Goal: Navigation & Orientation: Find specific page/section

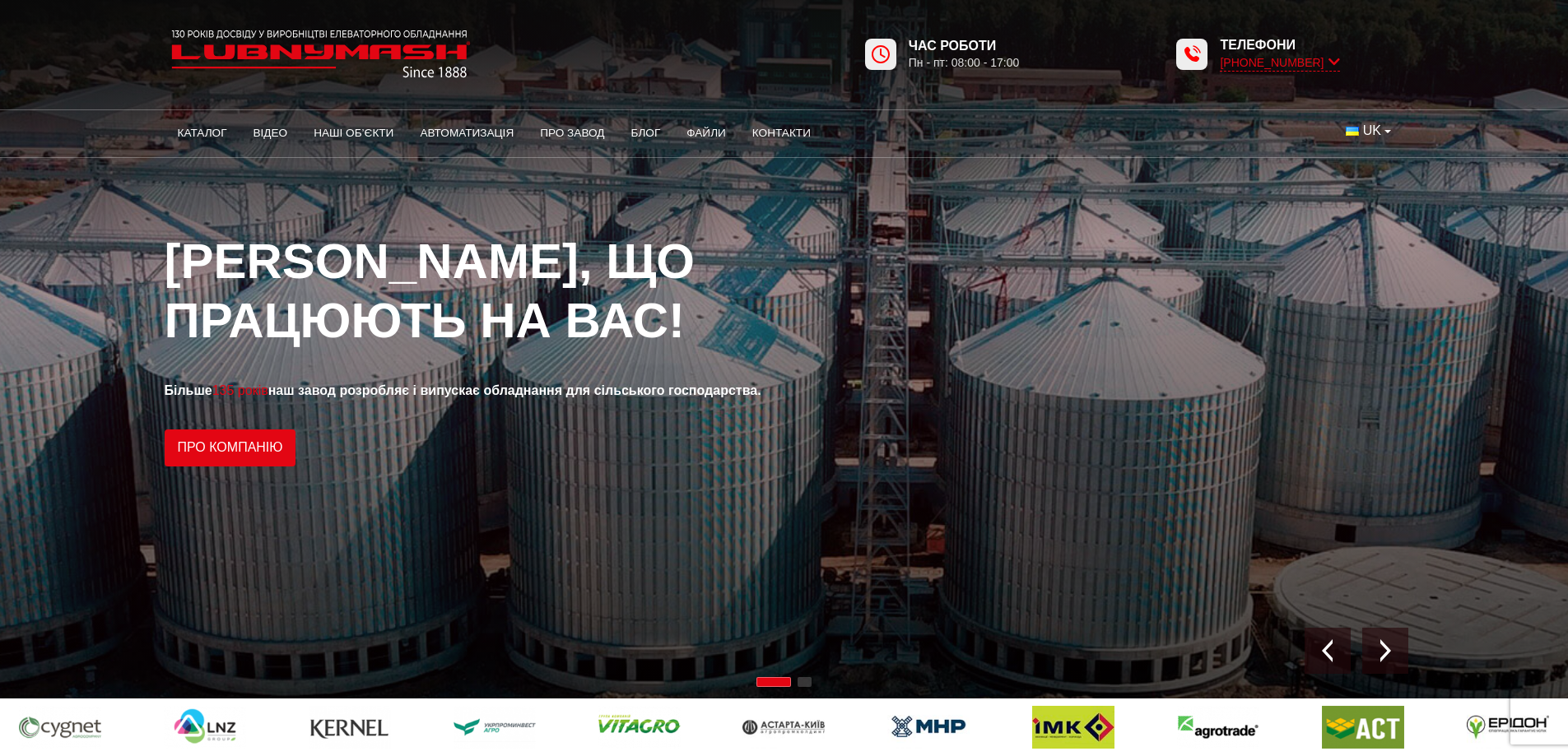
click at [1337, 61] on icon at bounding box center [1334, 62] width 11 height 16
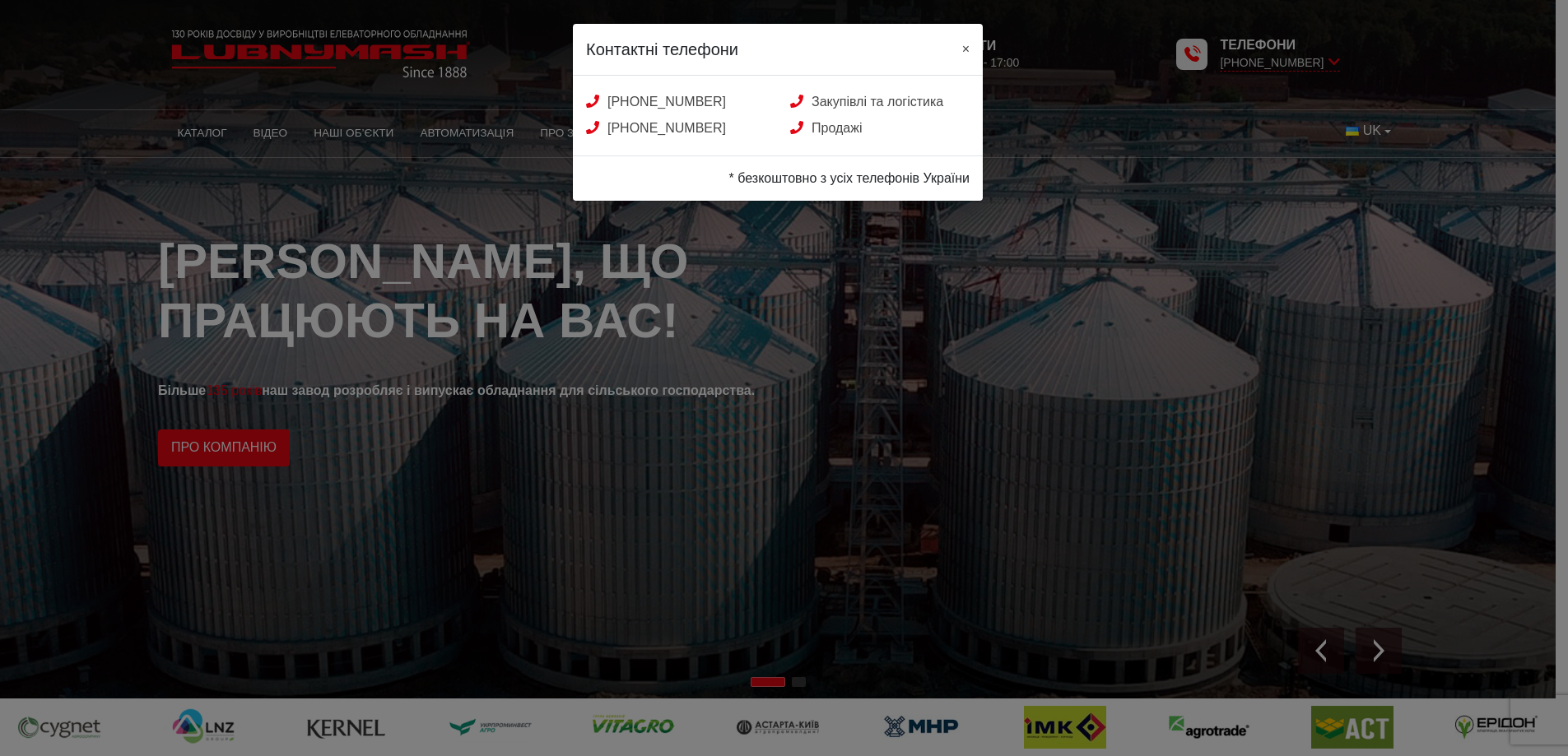
click at [964, 47] on span "×" at bounding box center [966, 48] width 7 height 14
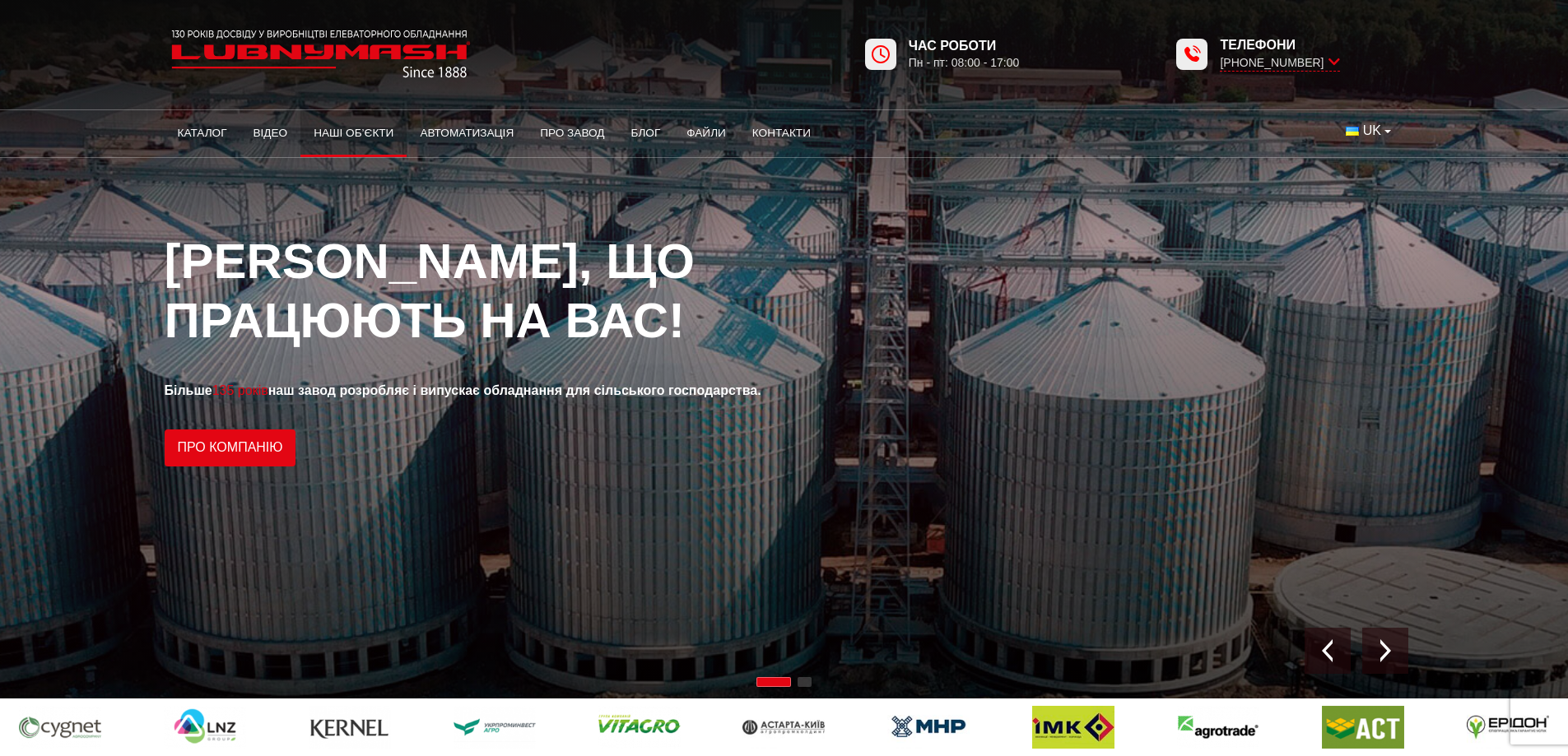
click at [360, 137] on link "Наші об’єкти" at bounding box center [353, 132] width 107 height 36
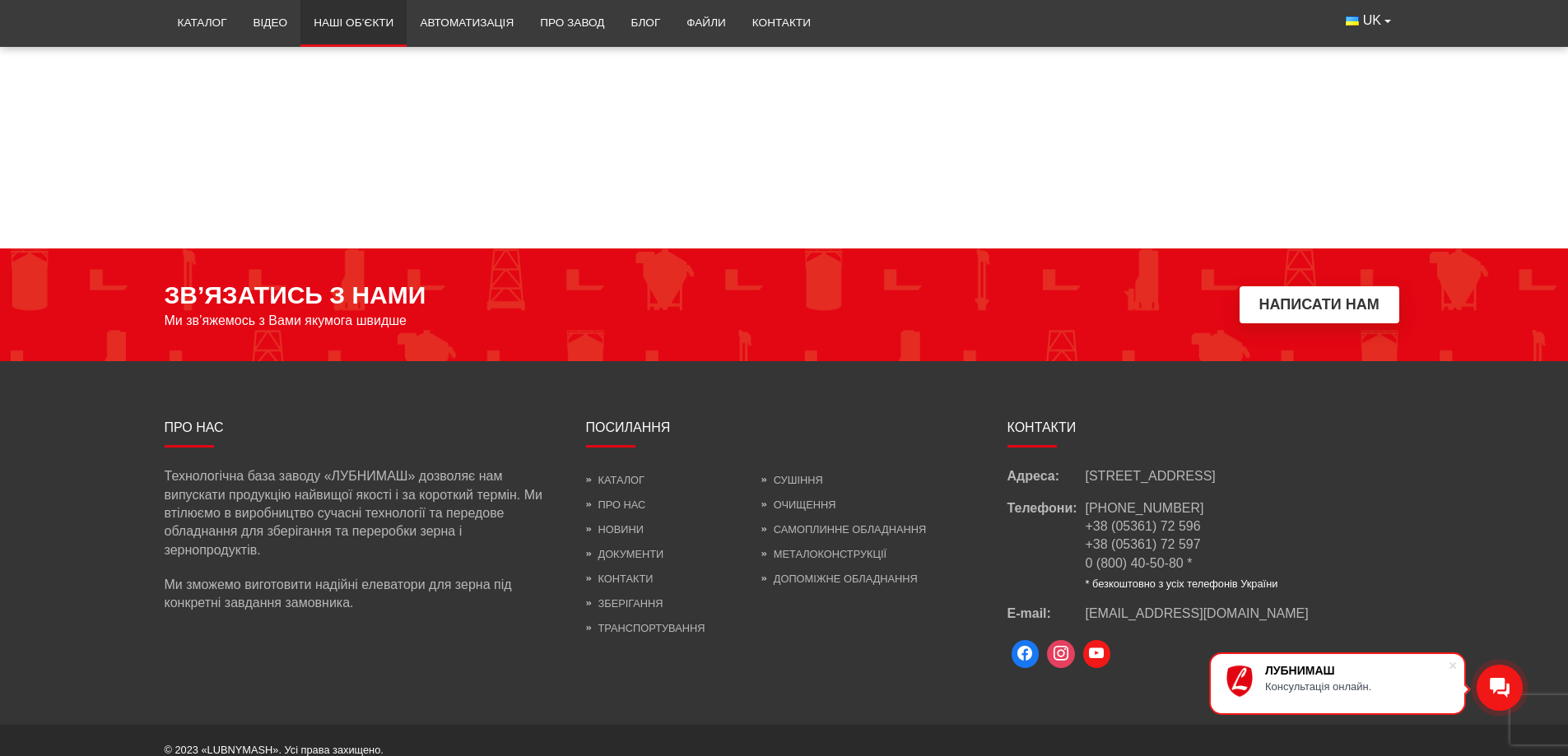
scroll to position [7701, 0]
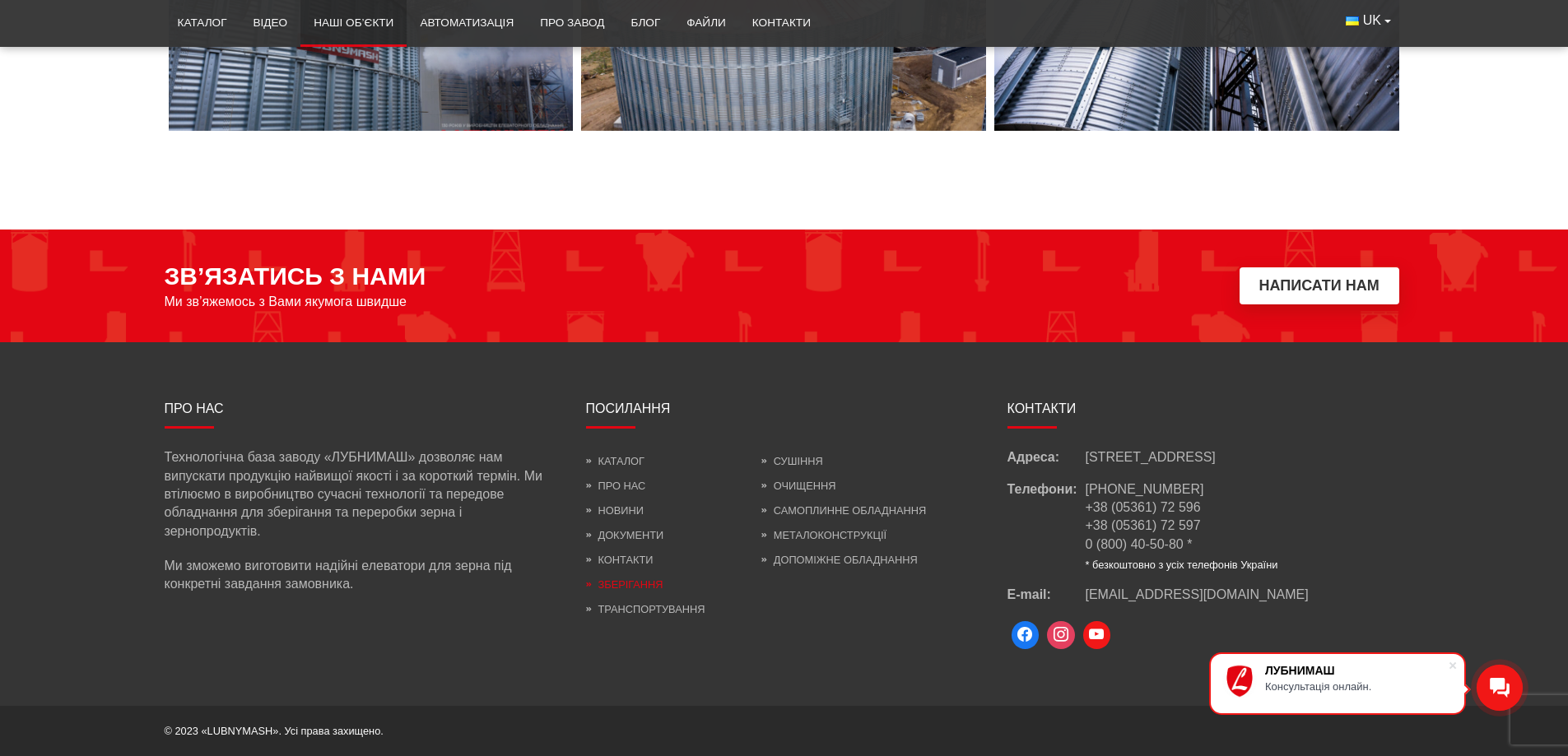
click at [645, 583] on link "Зберігання" at bounding box center [624, 584] width 77 height 12
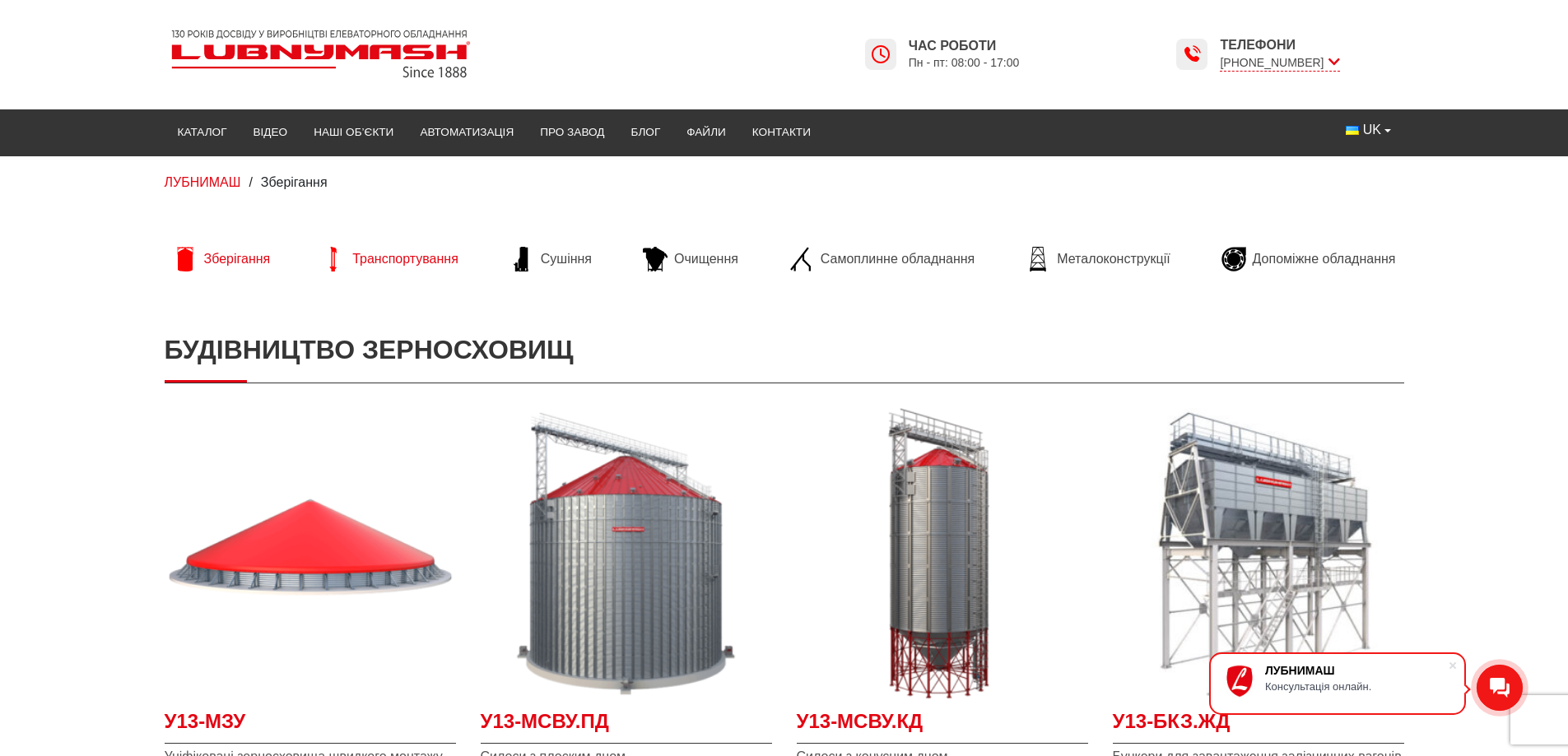
click at [402, 259] on span "Транспортування" at bounding box center [405, 259] width 107 height 19
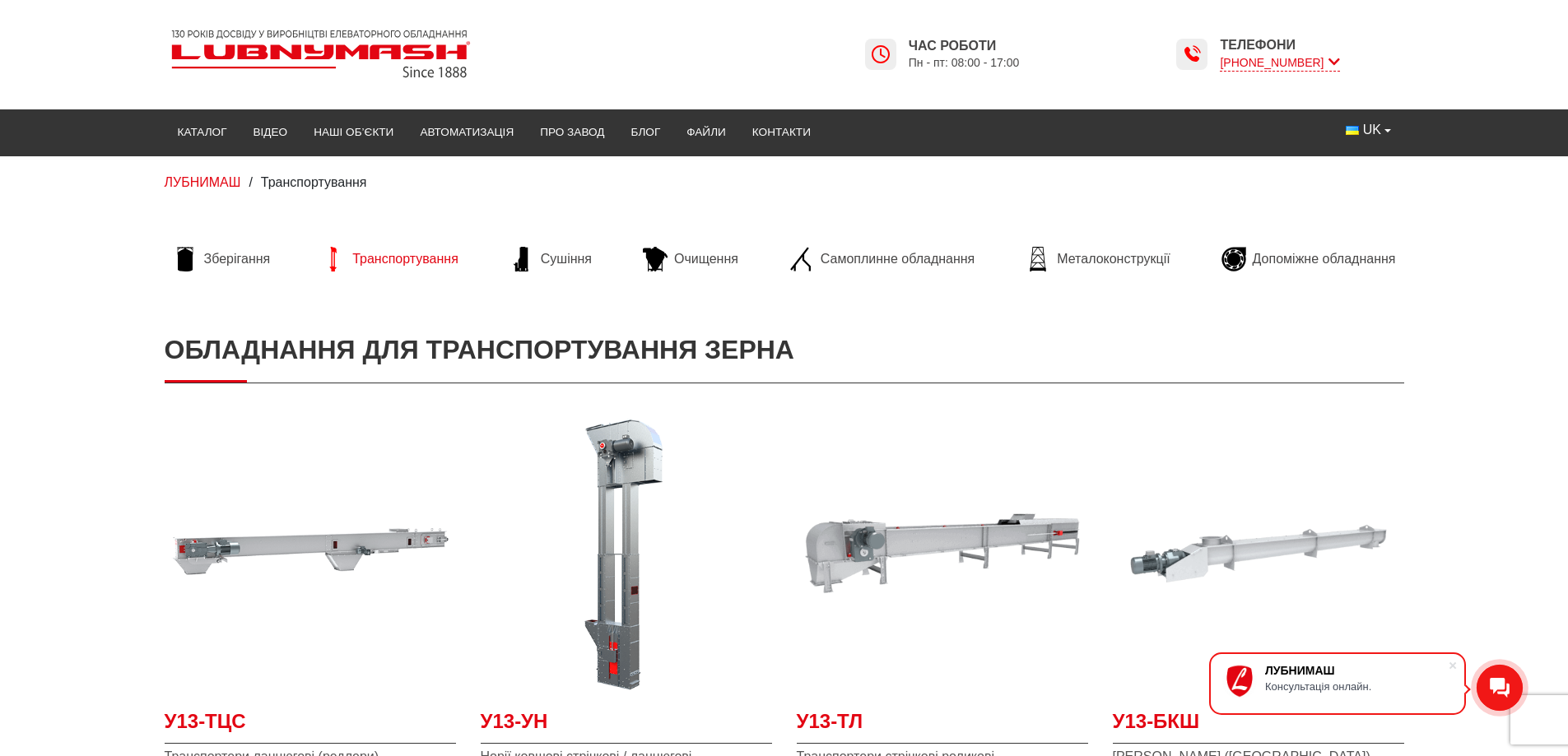
click at [1338, 63] on icon at bounding box center [1334, 62] width 11 height 16
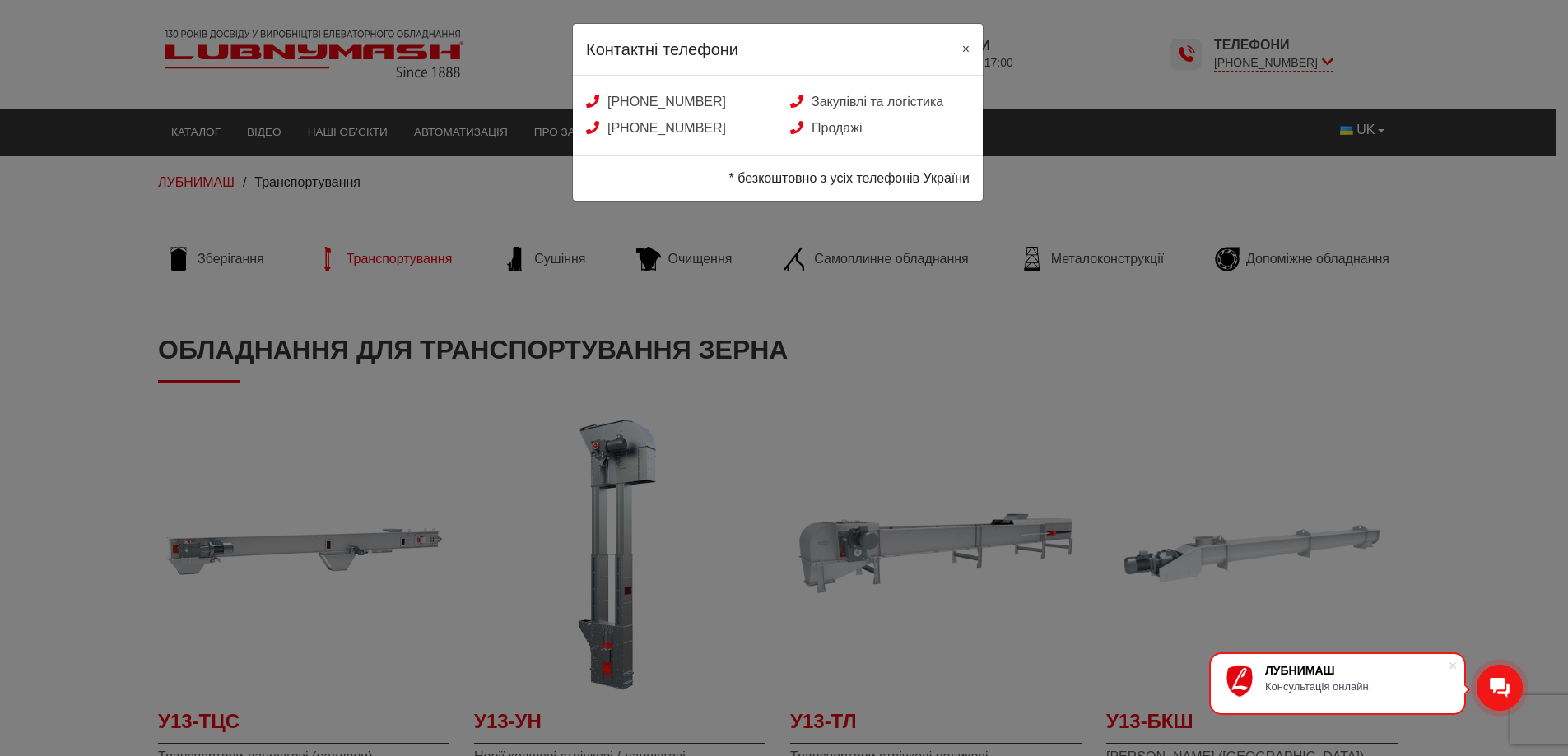
click at [963, 48] on span "×" at bounding box center [966, 48] width 7 height 14
